Goal: Transaction & Acquisition: Purchase product/service

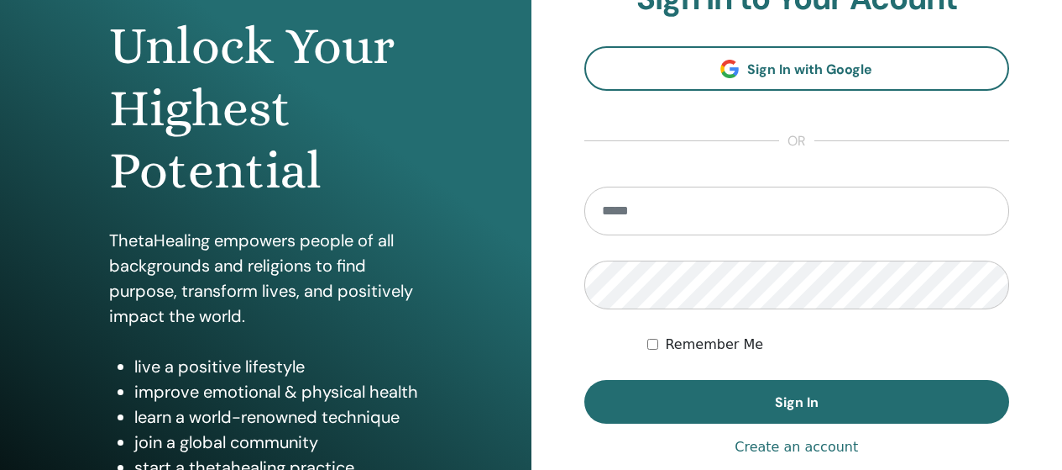
scroll to position [252, 0]
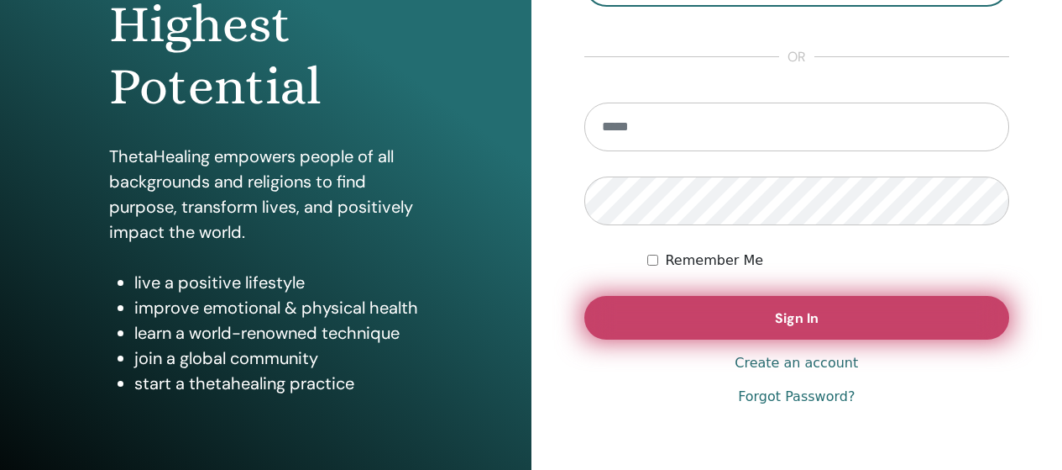
type input "**********"
click at [704, 312] on button "Sign In" at bounding box center [798, 318] width 426 height 44
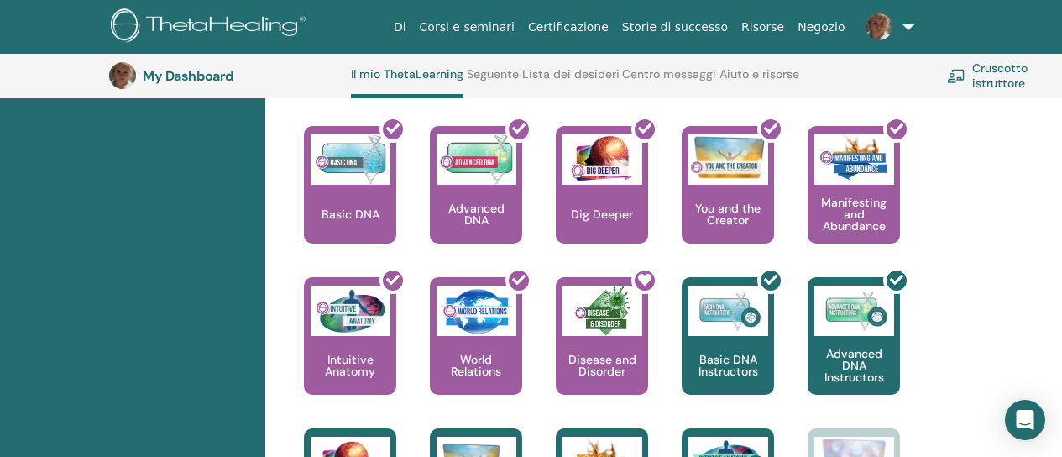
scroll to position [800, 0]
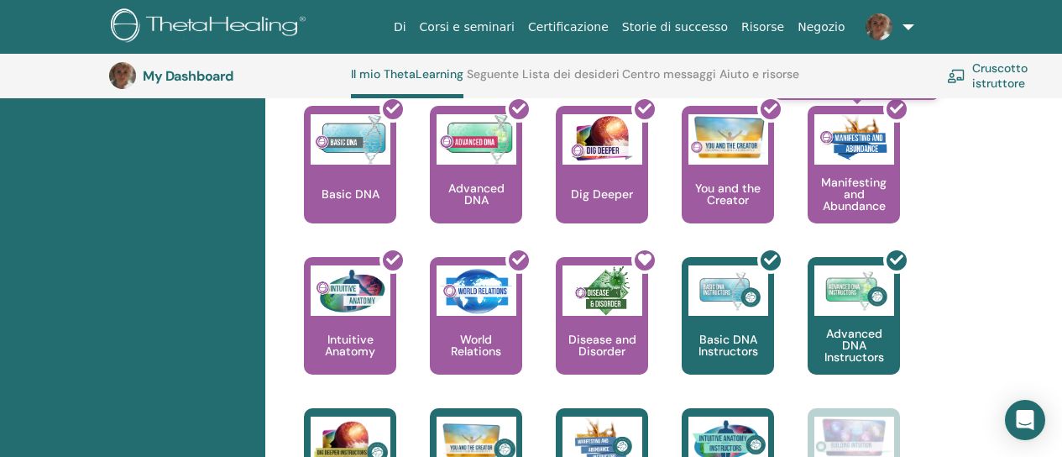
click at [827, 160] on div at bounding box center [864, 171] width 92 height 151
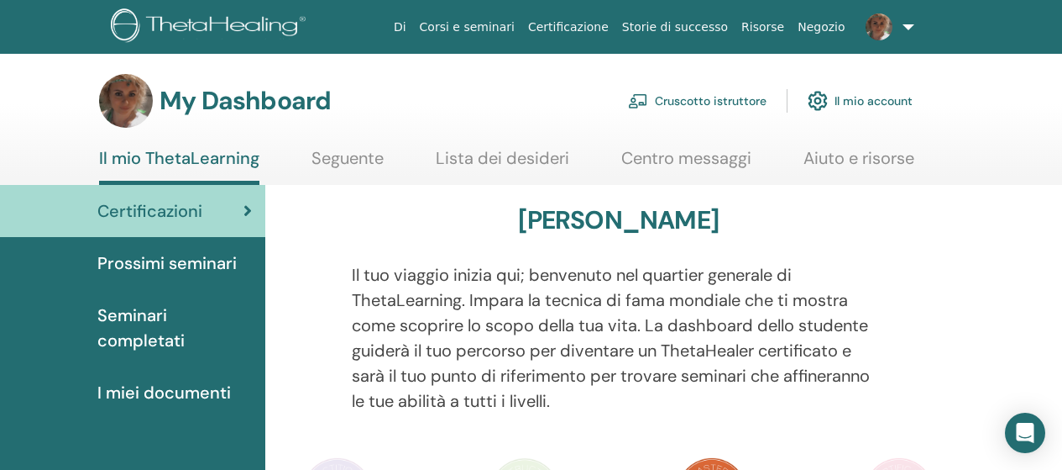
click at [730, 97] on link "Cruscotto istruttore" at bounding box center [697, 100] width 139 height 37
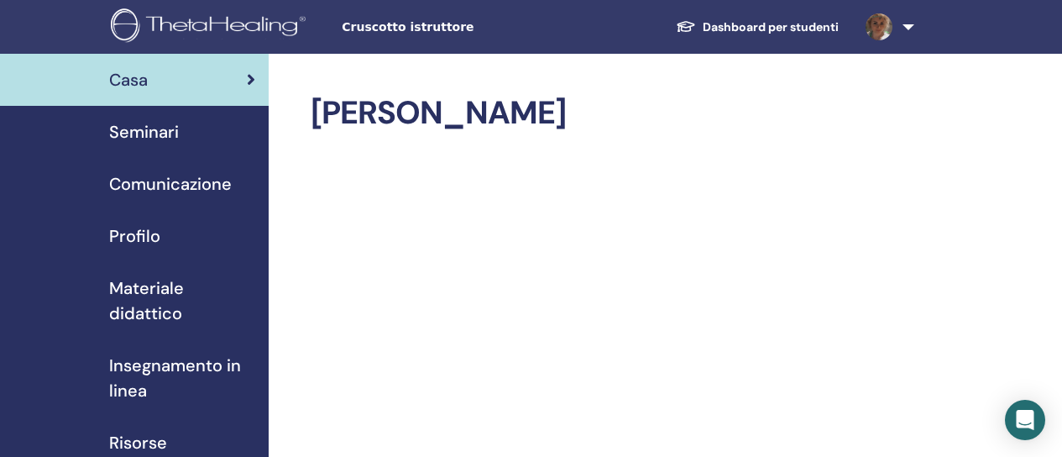
click at [163, 125] on span "Seminari" at bounding box center [144, 131] width 70 height 25
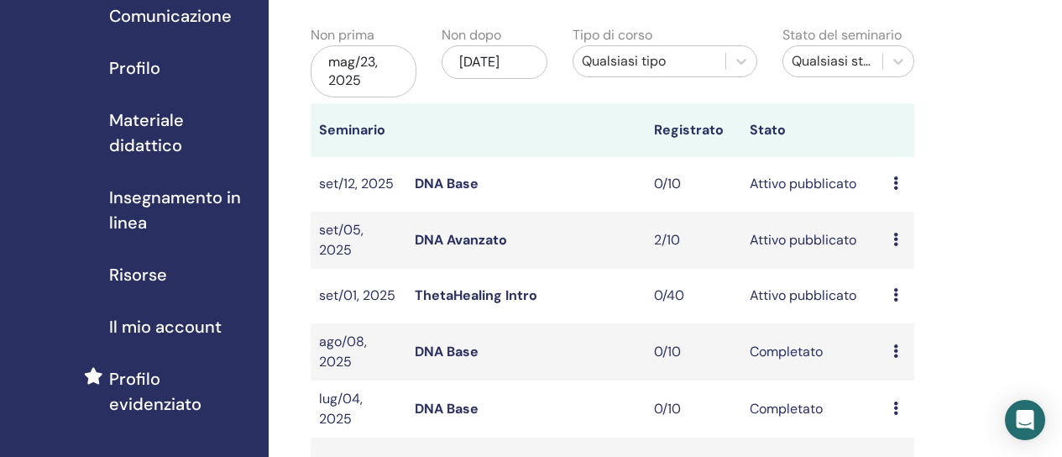
scroll to position [252, 0]
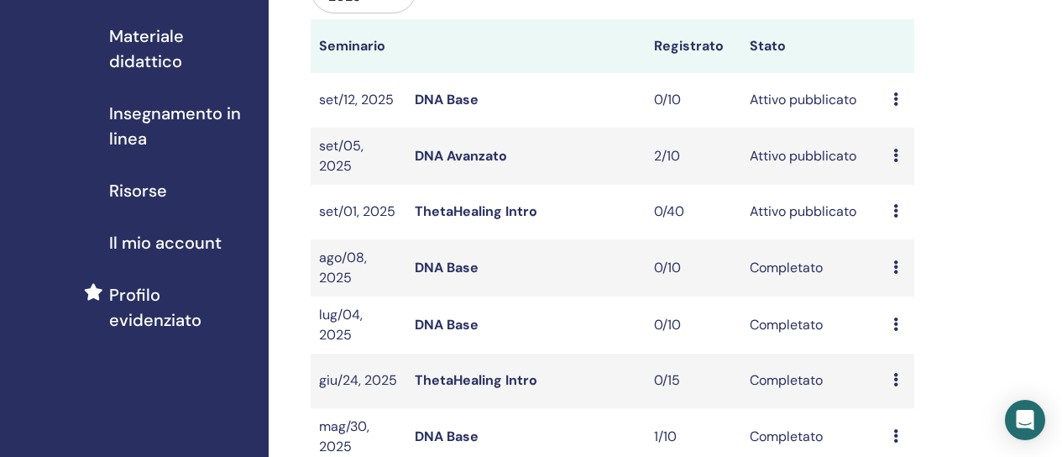
click at [503, 155] on link "DNA Avanzato" at bounding box center [461, 156] width 92 height 18
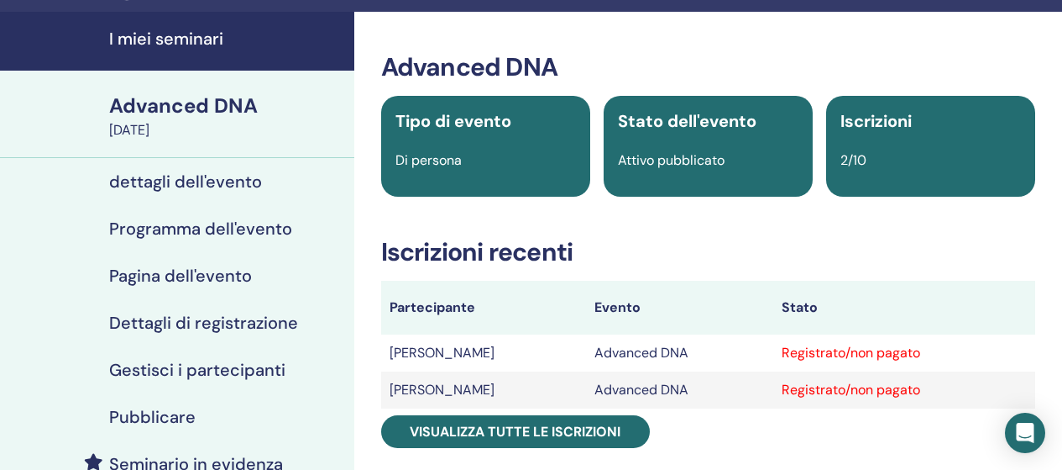
scroll to position [168, 0]
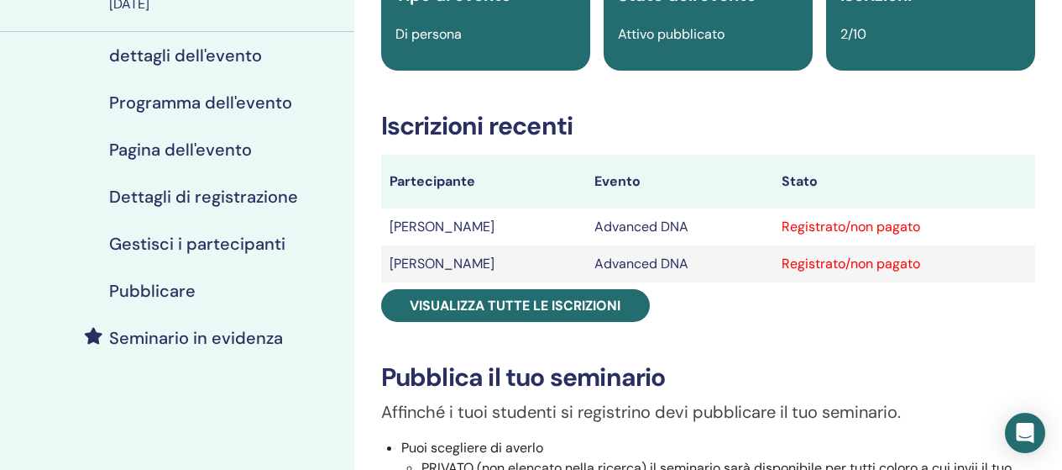
click at [816, 268] on div "Registrato/non pagato" at bounding box center [904, 264] width 245 height 20
click at [420, 258] on td "[PERSON_NAME]" at bounding box center [484, 263] width 206 height 37
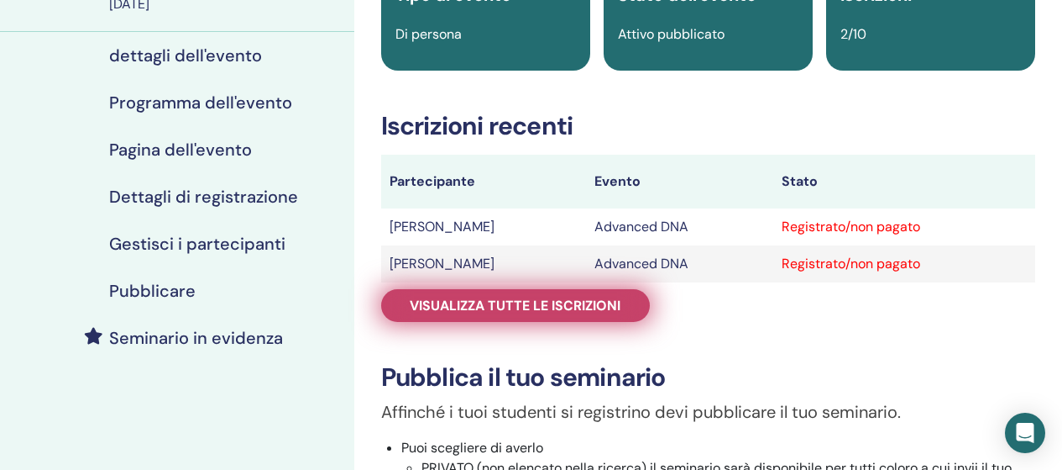
click at [453, 314] on link "Visualizza tutte le iscrizioni" at bounding box center [515, 305] width 269 height 33
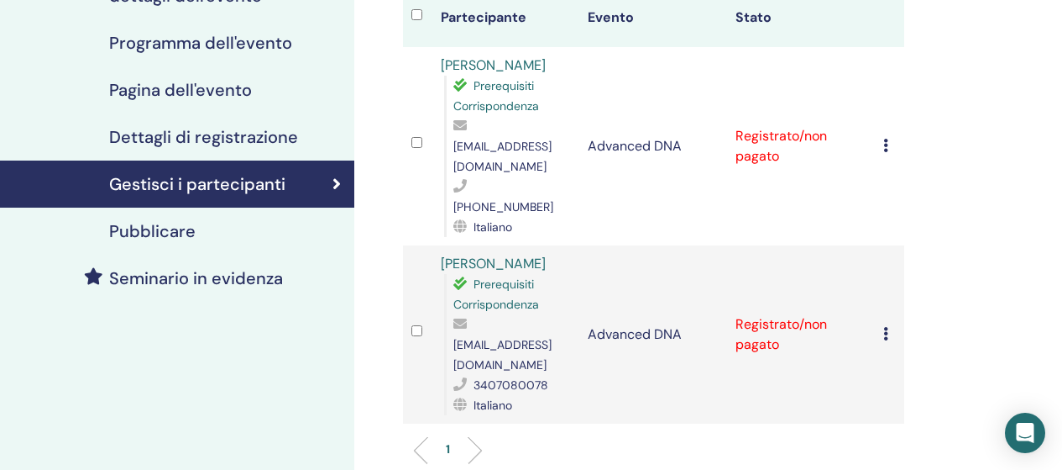
scroll to position [252, 0]
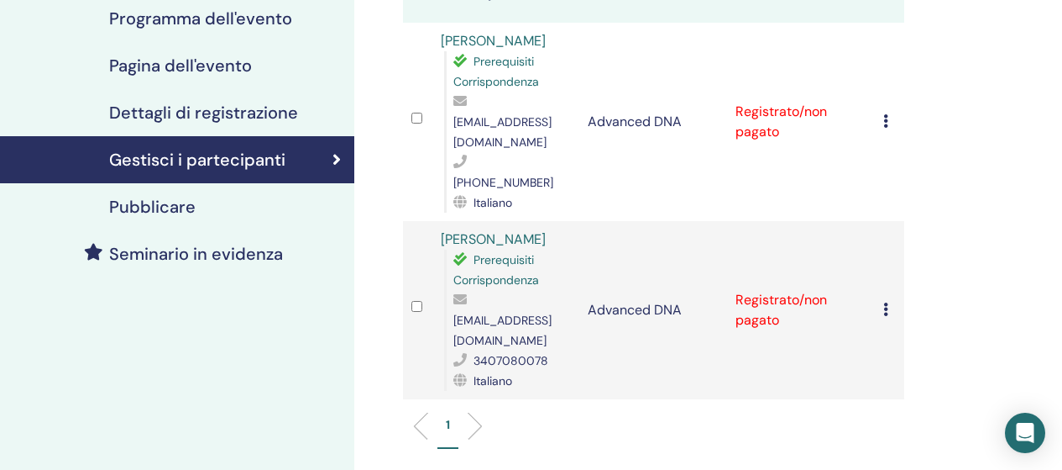
click at [888, 302] on icon at bounding box center [886, 308] width 5 height 13
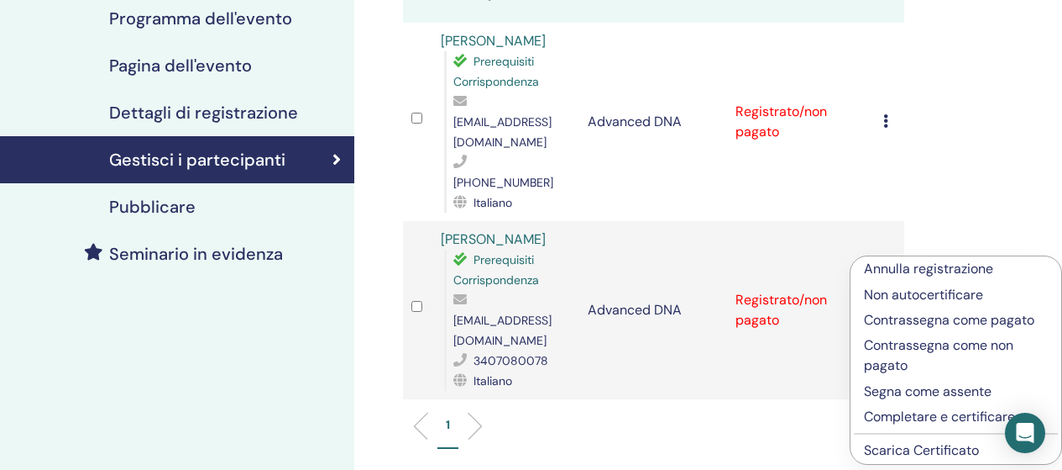
click at [904, 315] on p "Contrassegna come pagato" at bounding box center [956, 320] width 184 height 20
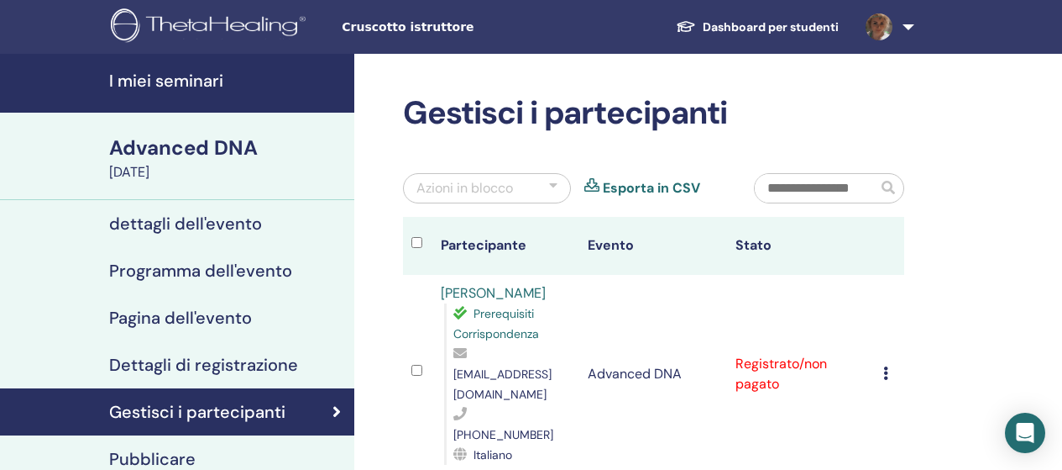
click at [410, 25] on span "Cruscotto istruttore" at bounding box center [468, 27] width 252 height 18
click at [187, 78] on h4 "I miei seminari" at bounding box center [226, 81] width 235 height 20
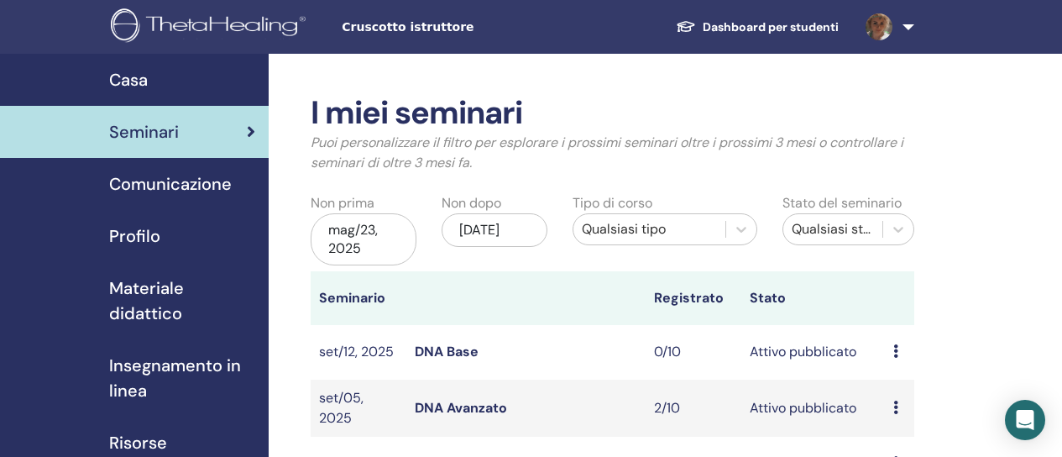
click at [139, 294] on span "Materiale didattico" at bounding box center [182, 300] width 146 height 50
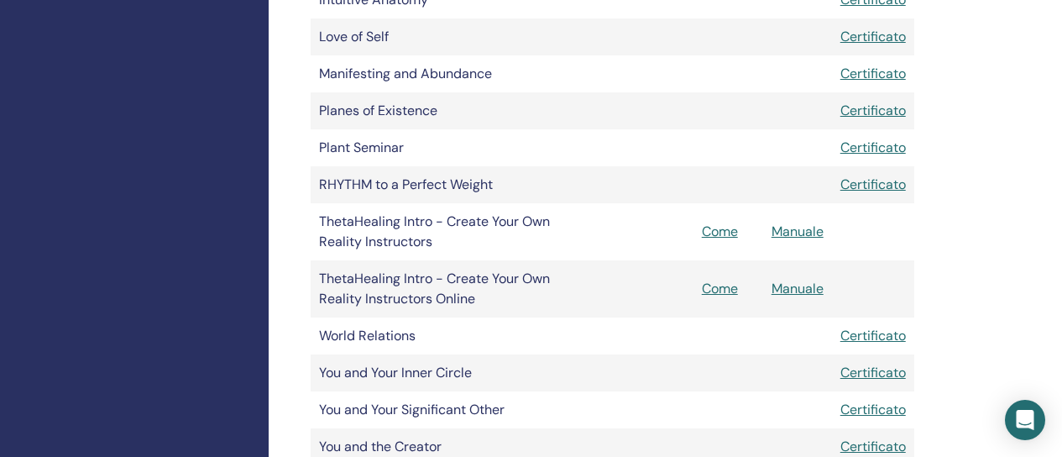
scroll to position [756, 0]
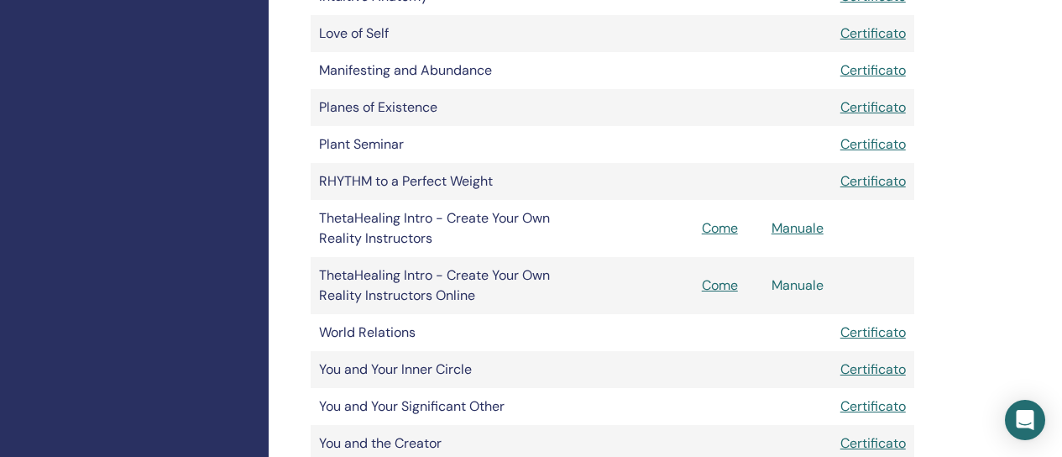
click at [799, 286] on link "Manuale" at bounding box center [798, 285] width 52 height 18
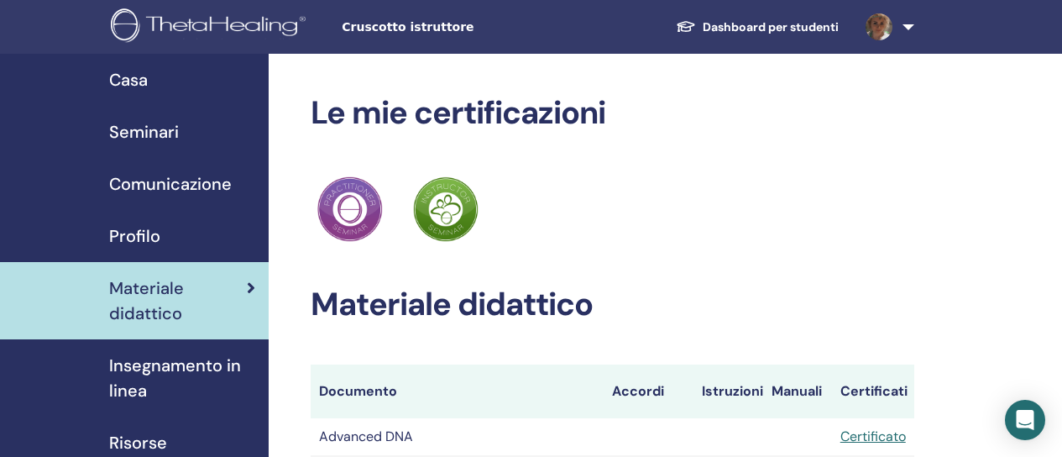
scroll to position [168, 0]
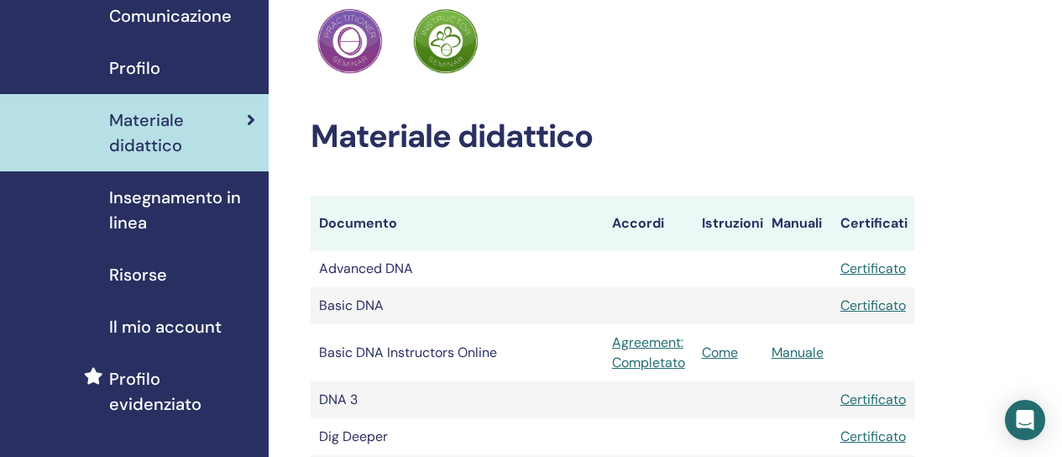
click at [191, 216] on span "Insegnamento in linea" at bounding box center [182, 210] width 146 height 50
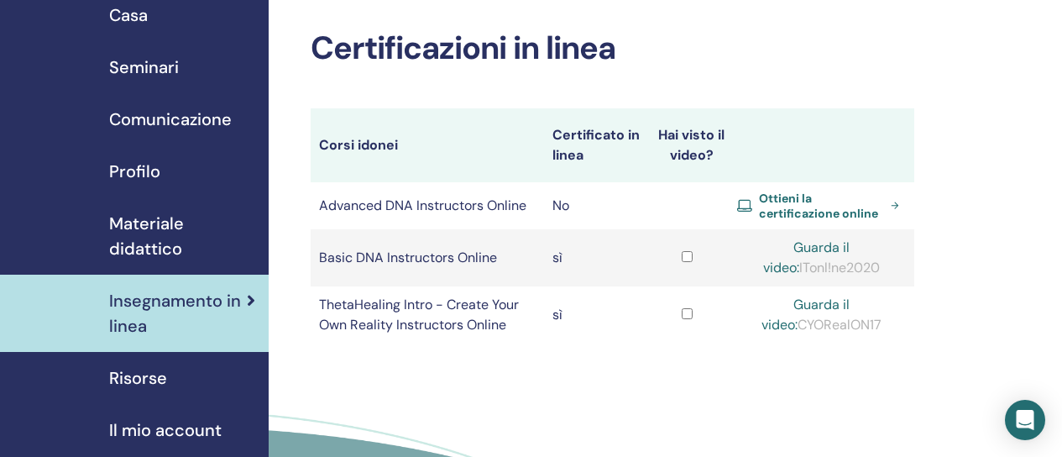
scroll to position [84, 0]
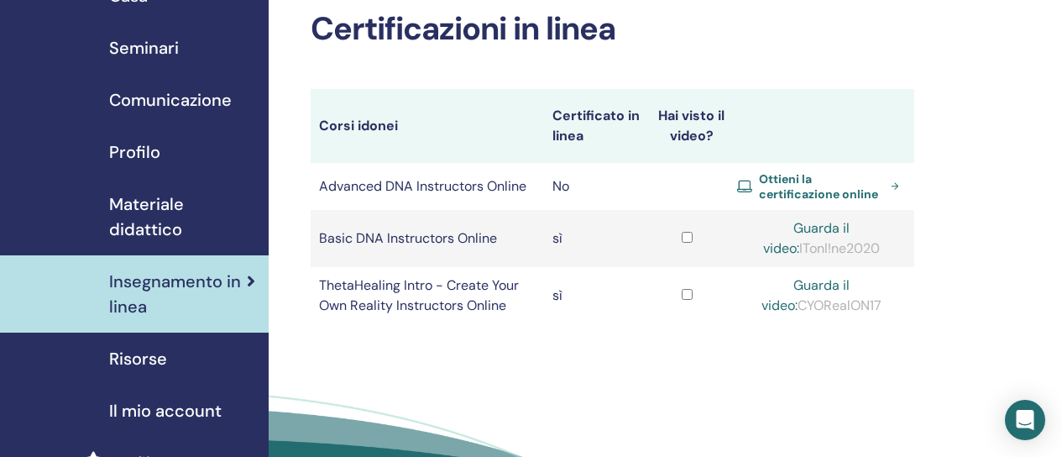
click at [795, 178] on span "Ottieni la certificazione online" at bounding box center [821, 186] width 125 height 30
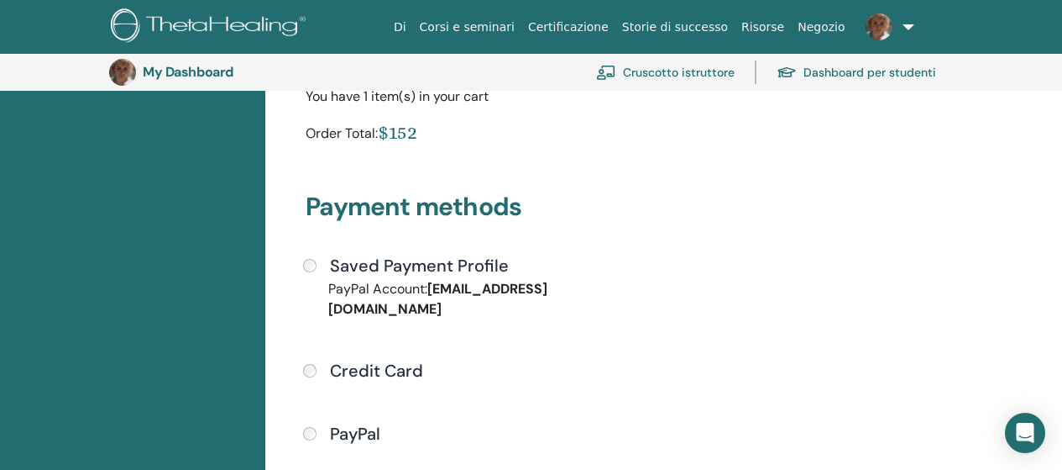
scroll to position [373, 0]
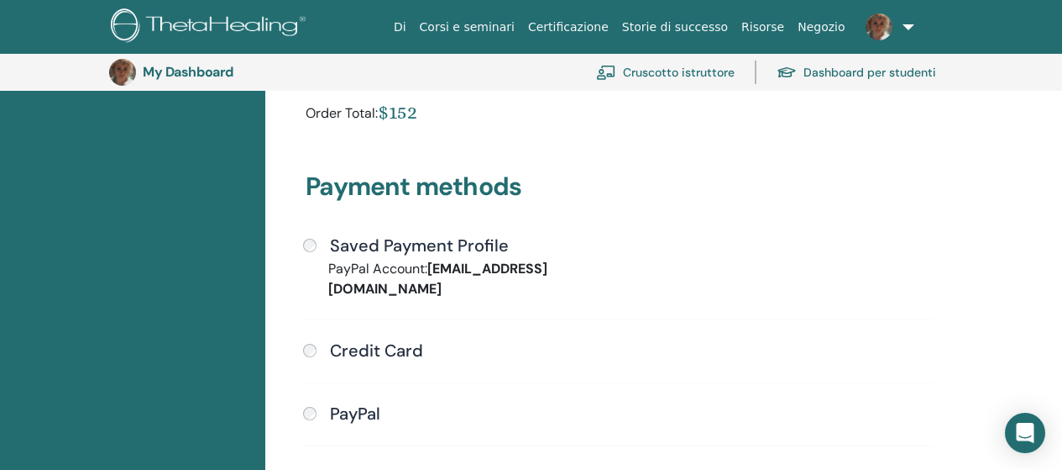
click at [317, 254] on div "Saved Payment Profile" at bounding box center [618, 246] width 631 height 22
click at [316, 249] on div "Saved Payment Profile" at bounding box center [618, 246] width 631 height 22
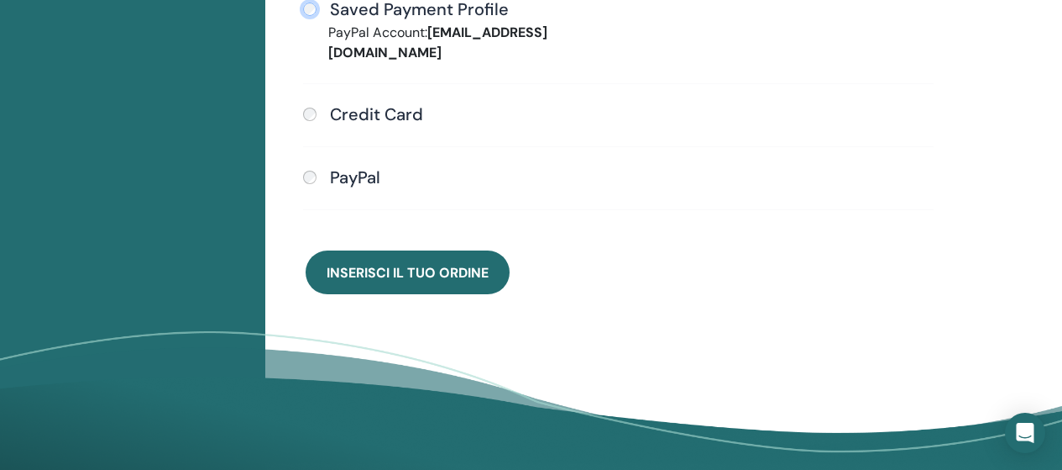
scroll to position [625, 0]
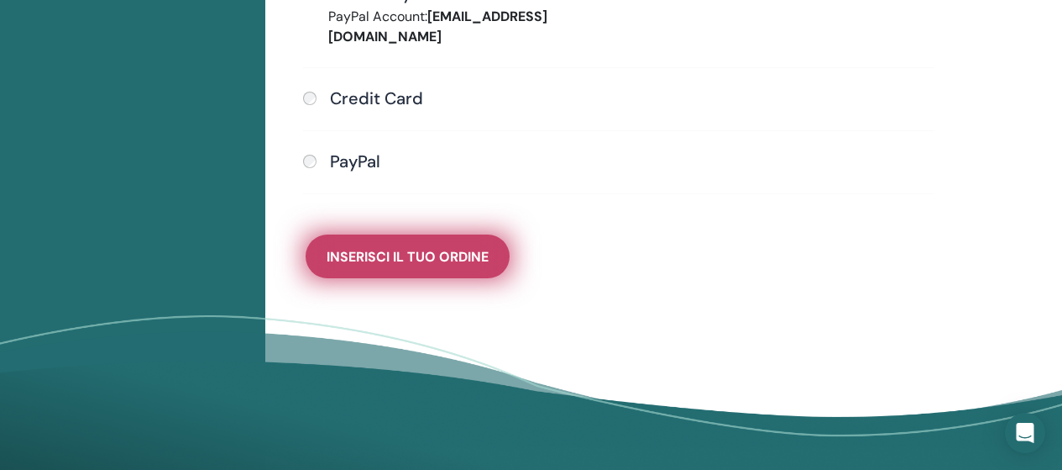
click at [406, 248] on span "Inserisci il tuo ordine" at bounding box center [408, 257] width 162 height 18
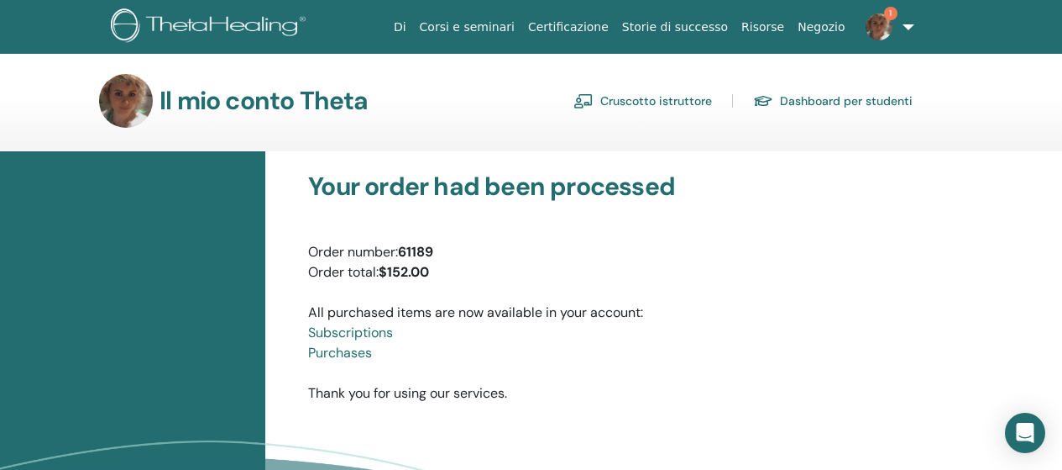
scroll to position [84, 0]
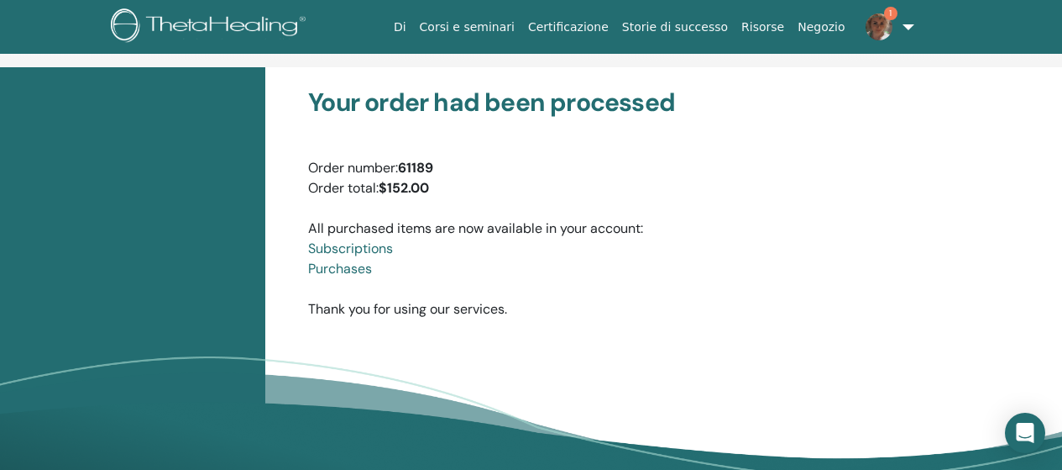
click at [353, 270] on link "Purchases" at bounding box center [340, 269] width 64 height 18
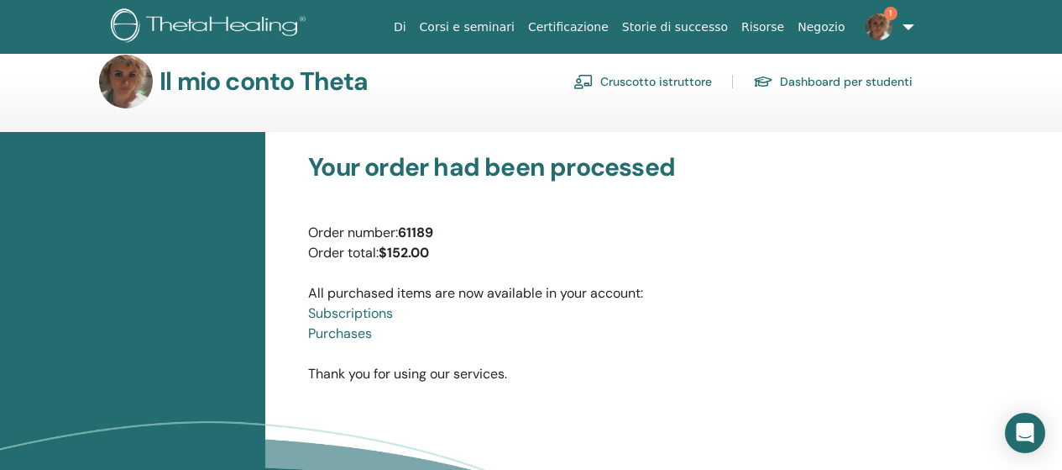
scroll to position [0, 0]
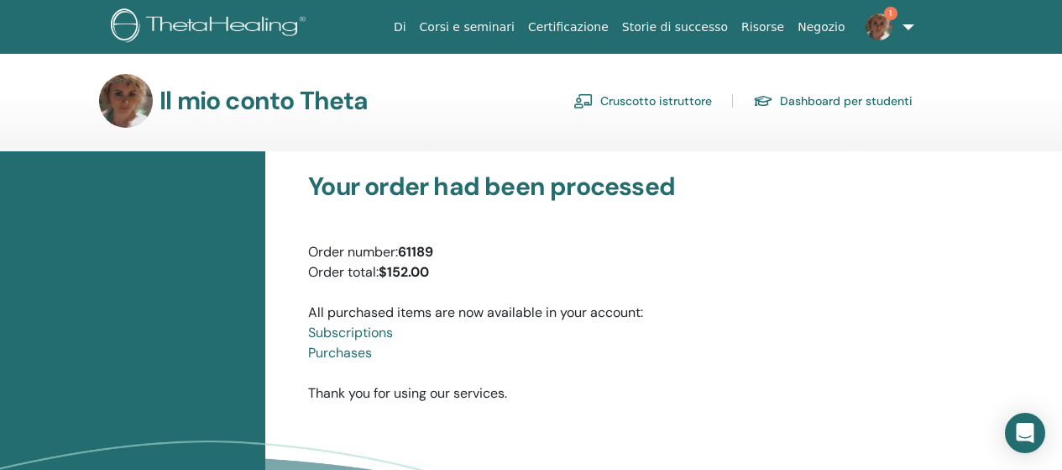
click at [684, 96] on link "Cruscotto istruttore" at bounding box center [643, 100] width 139 height 27
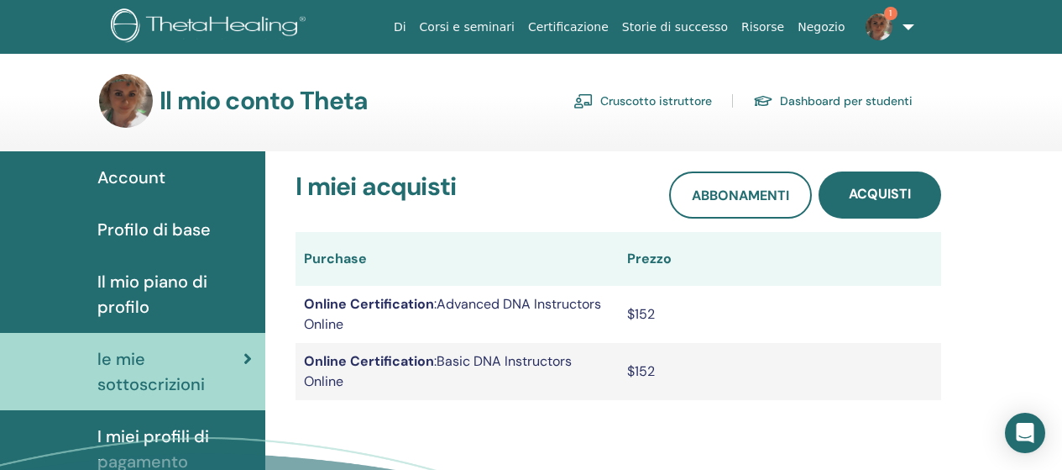
click at [879, 19] on img at bounding box center [879, 26] width 27 height 27
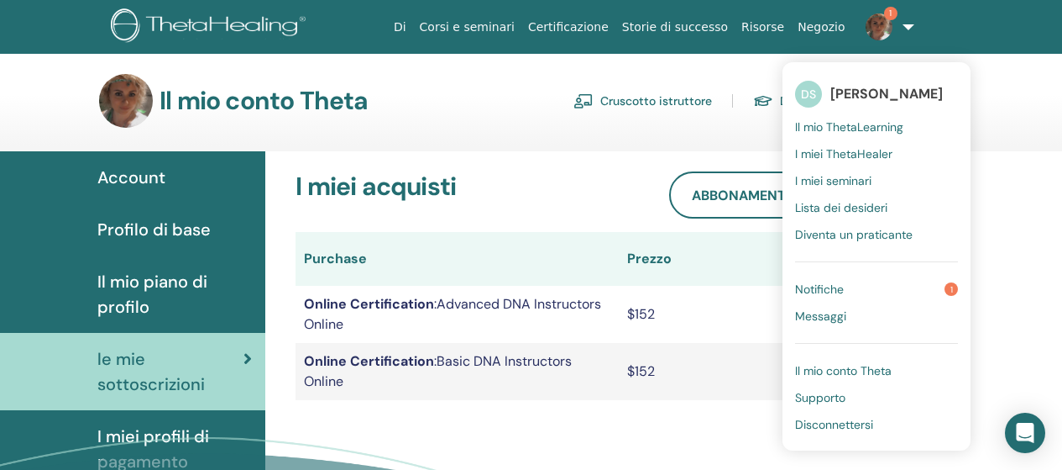
click at [844, 283] on span "Notifiche" at bounding box center [819, 288] width 49 height 15
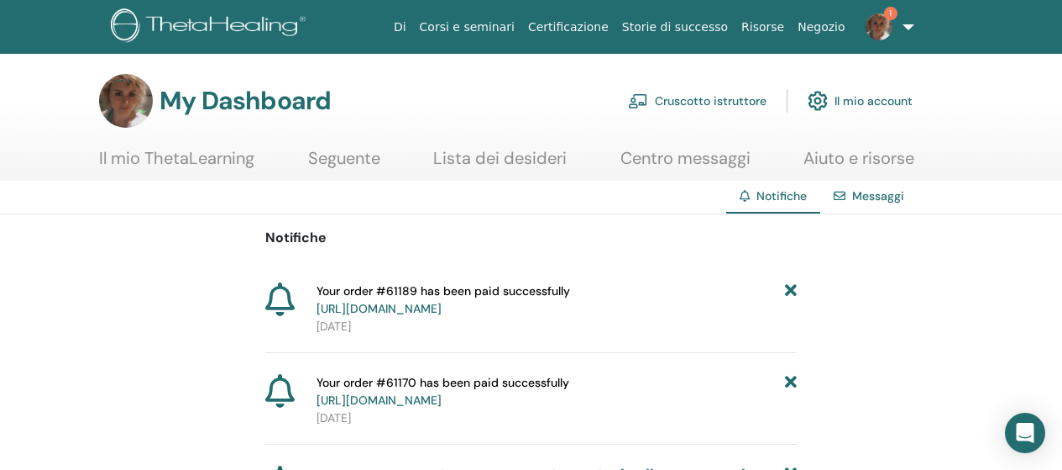
click at [726, 92] on link "Cruscotto istruttore" at bounding box center [697, 100] width 139 height 37
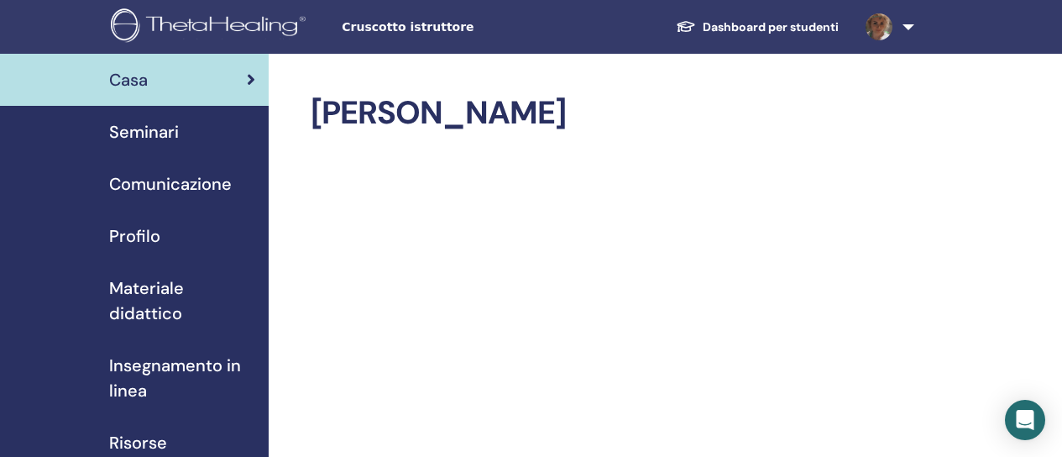
click at [139, 120] on span "Seminari" at bounding box center [144, 131] width 70 height 25
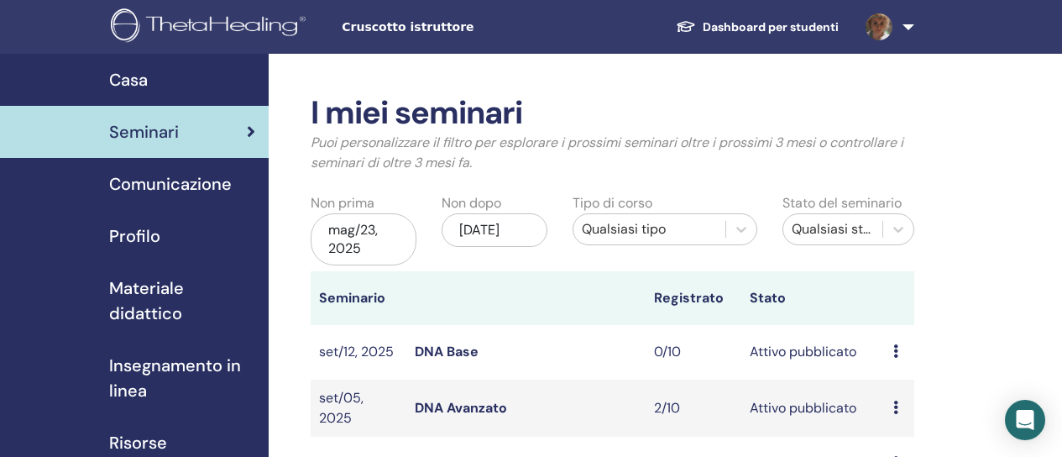
scroll to position [168, 0]
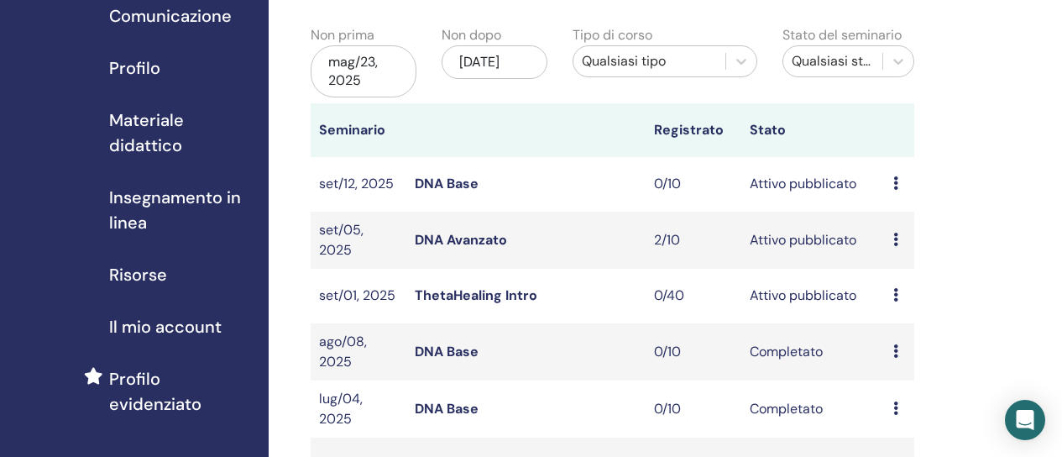
drag, startPoint x: 105, startPoint y: 127, endPoint x: 129, endPoint y: 144, distance: 30.1
click at [105, 126] on div "Materiale didattico" at bounding box center [134, 133] width 242 height 50
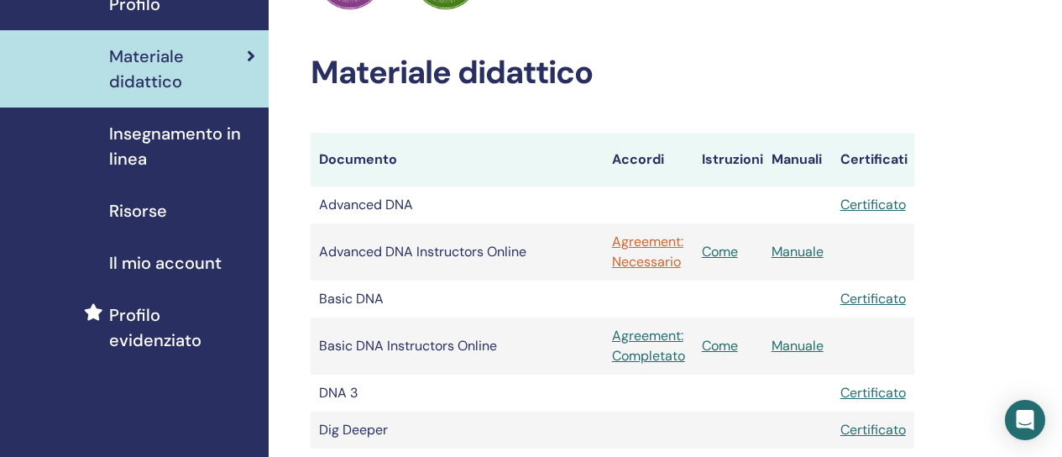
scroll to position [252, 0]
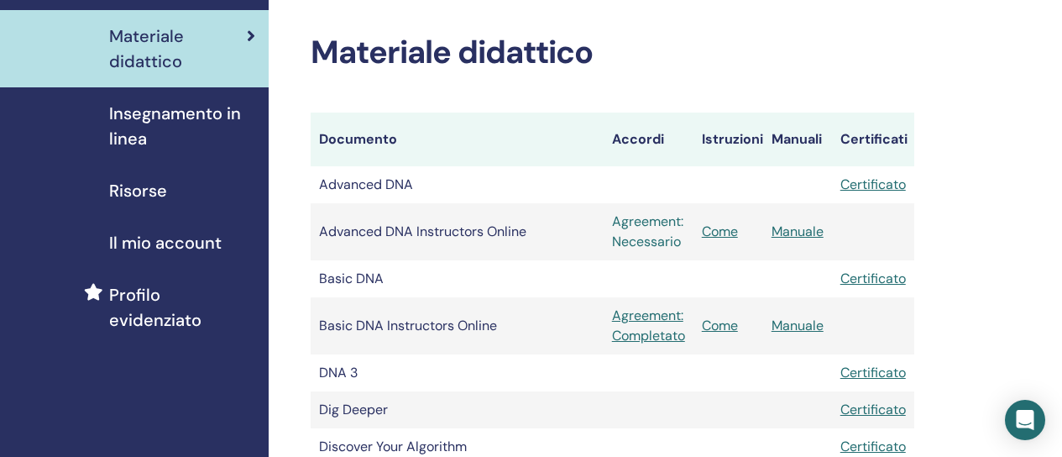
click at [642, 228] on link "Agreement: Necessario" at bounding box center [648, 232] width 73 height 40
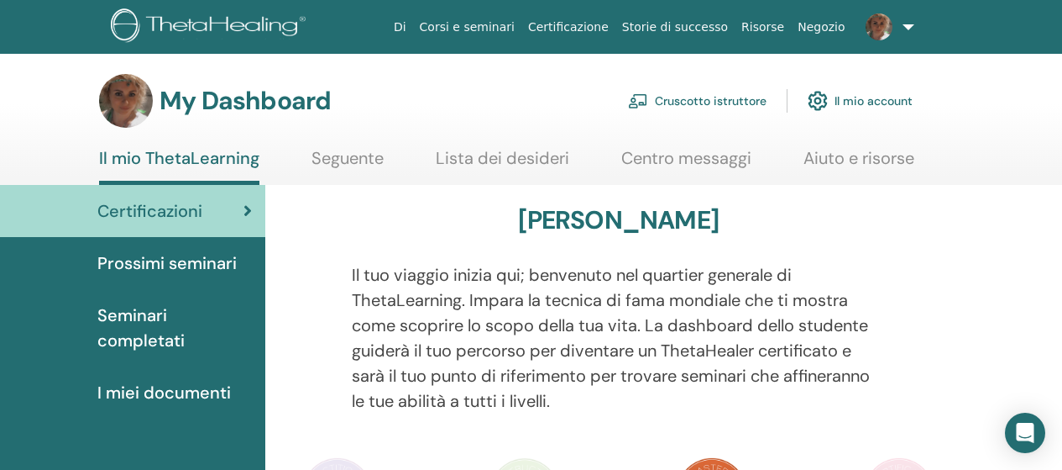
click at [143, 322] on span "Seminari completati" at bounding box center [174, 327] width 155 height 50
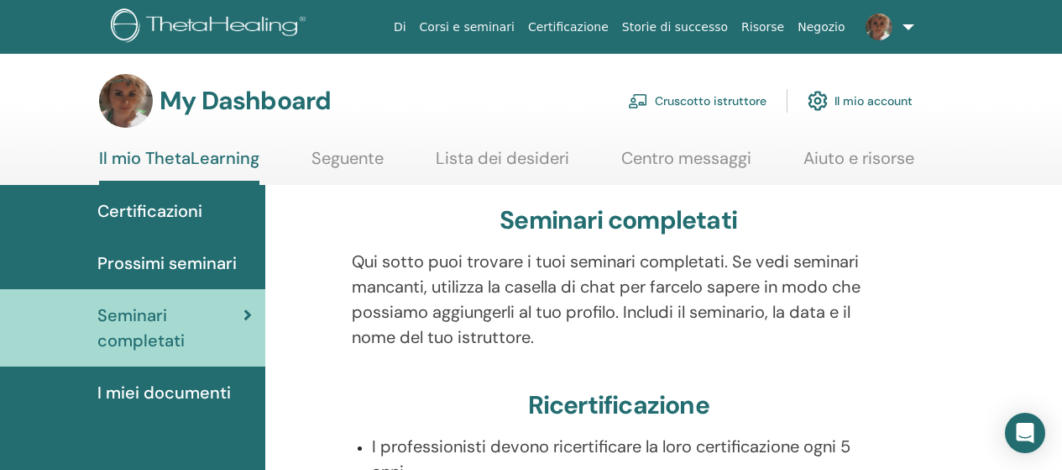
click at [201, 395] on span "I miei documenti" at bounding box center [164, 392] width 134 height 25
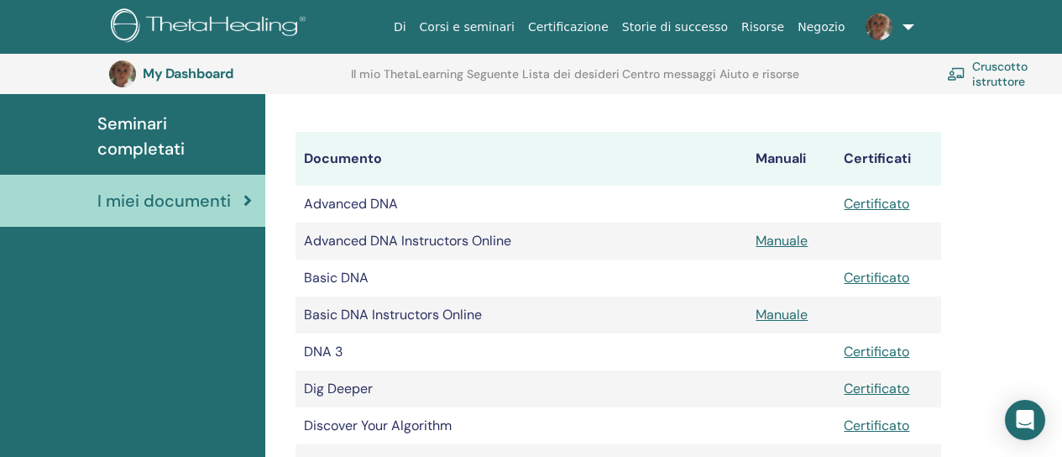
scroll to position [208, 0]
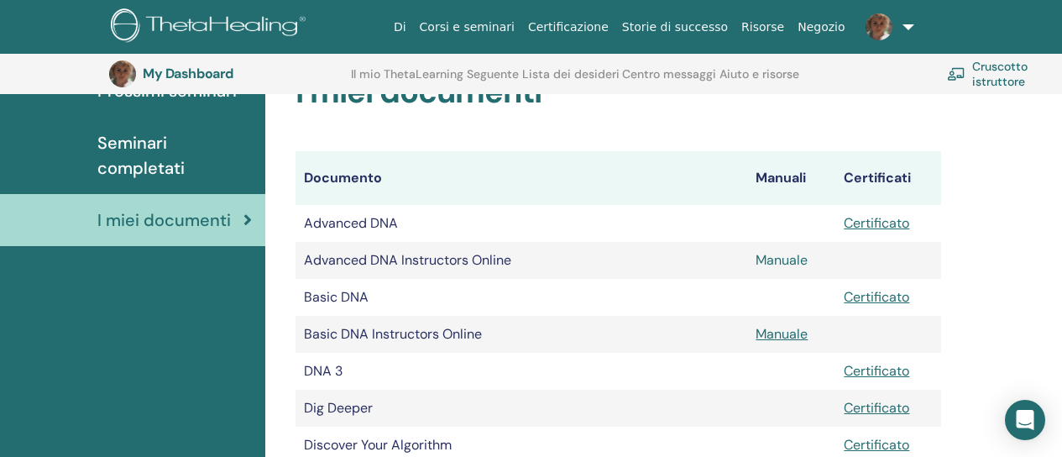
click at [773, 256] on link "Manuale" at bounding box center [782, 260] width 52 height 18
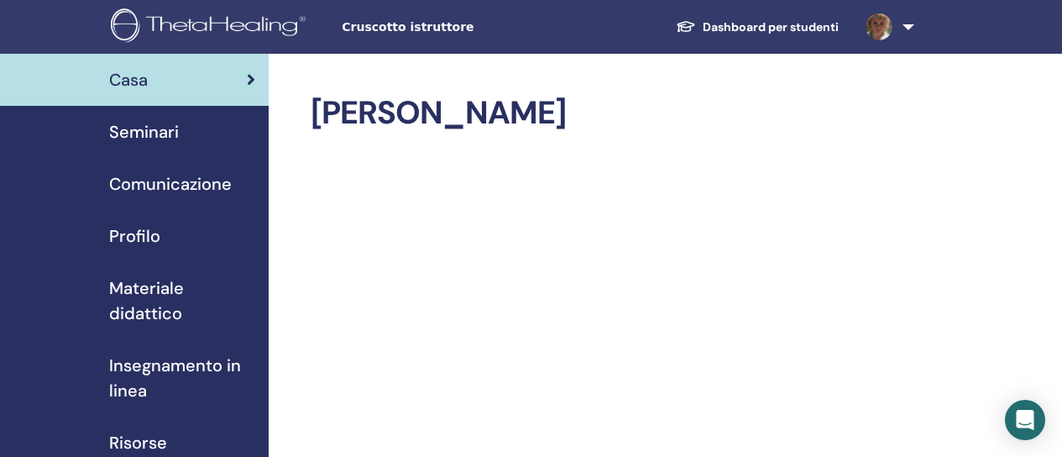
click at [812, 20] on link "Dashboard per studenti" at bounding box center [758, 27] width 190 height 31
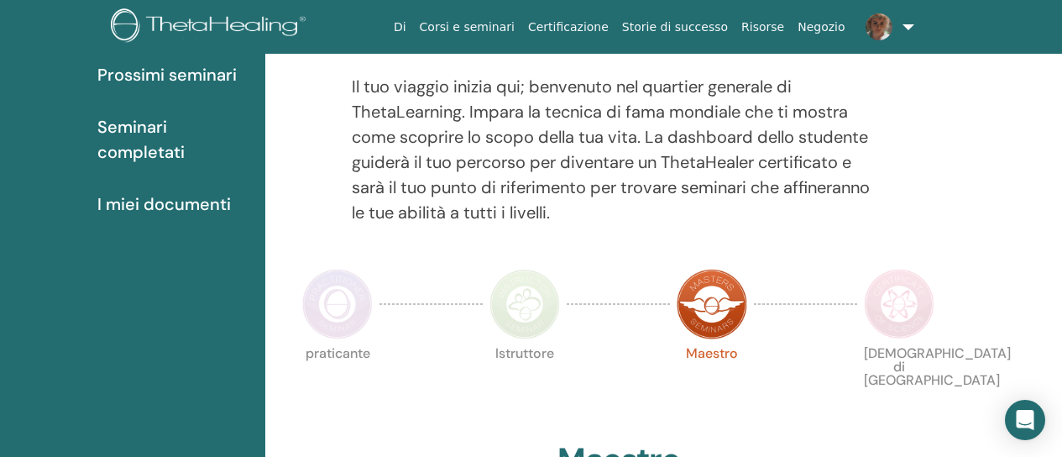
scroll to position [212, 0]
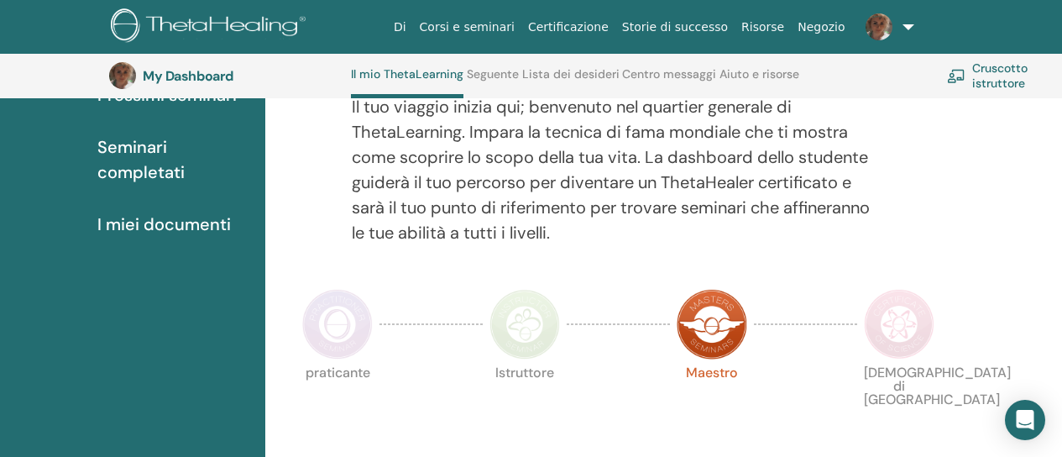
click at [718, 312] on img at bounding box center [712, 324] width 71 height 71
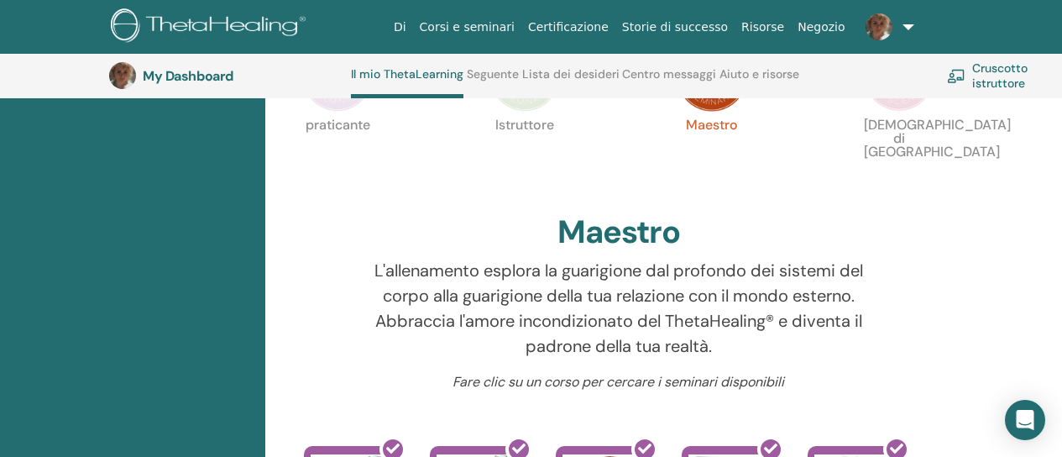
scroll to position [296, 0]
